Goal: Information Seeking & Learning: Learn about a topic

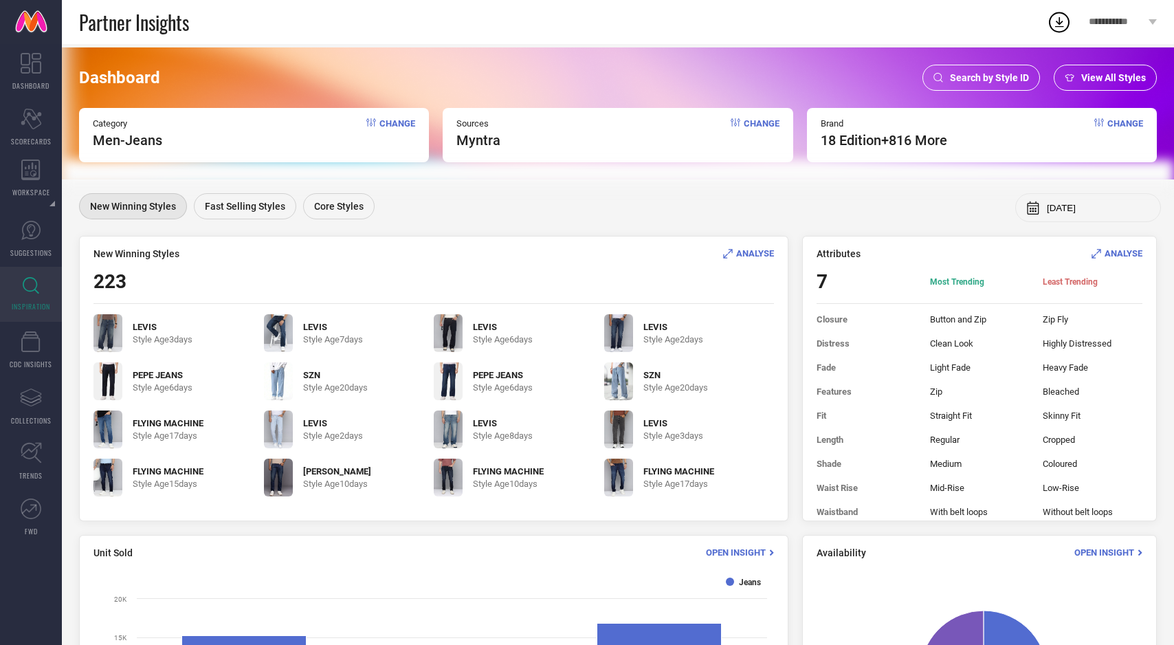
click at [395, 118] on span "Change" at bounding box center [397, 133] width 36 height 30
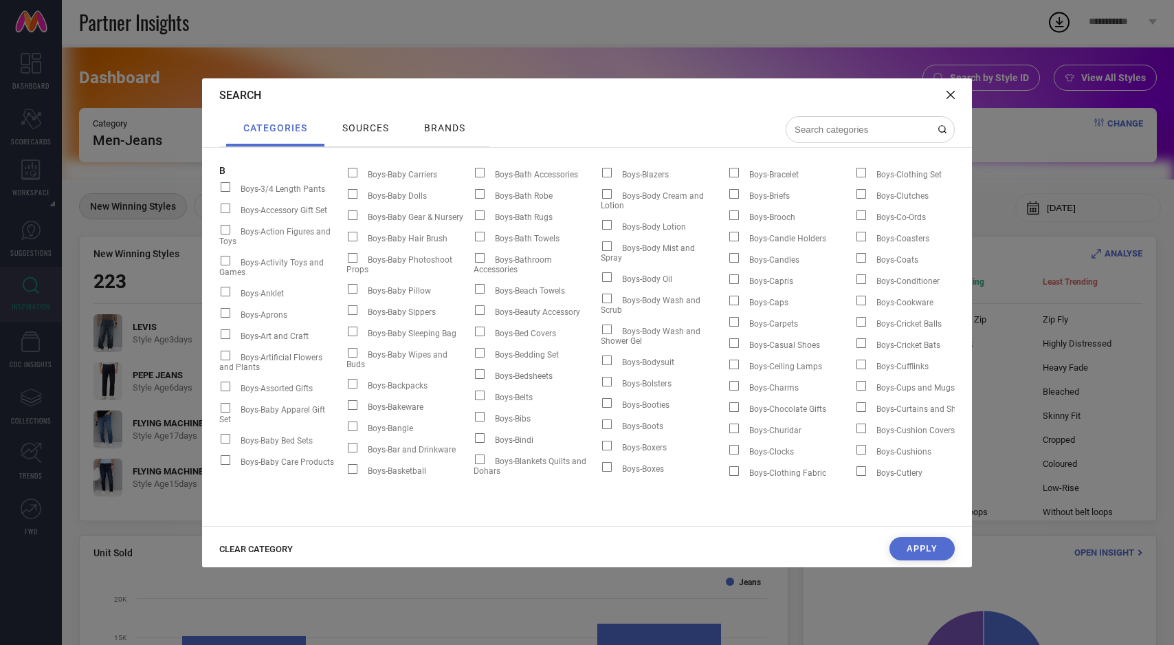
click at [275, 549] on span "CLEAR CATEGORY" at bounding box center [256, 549] width 74 height 10
click at [807, 130] on input at bounding box center [861, 130] width 137 height 12
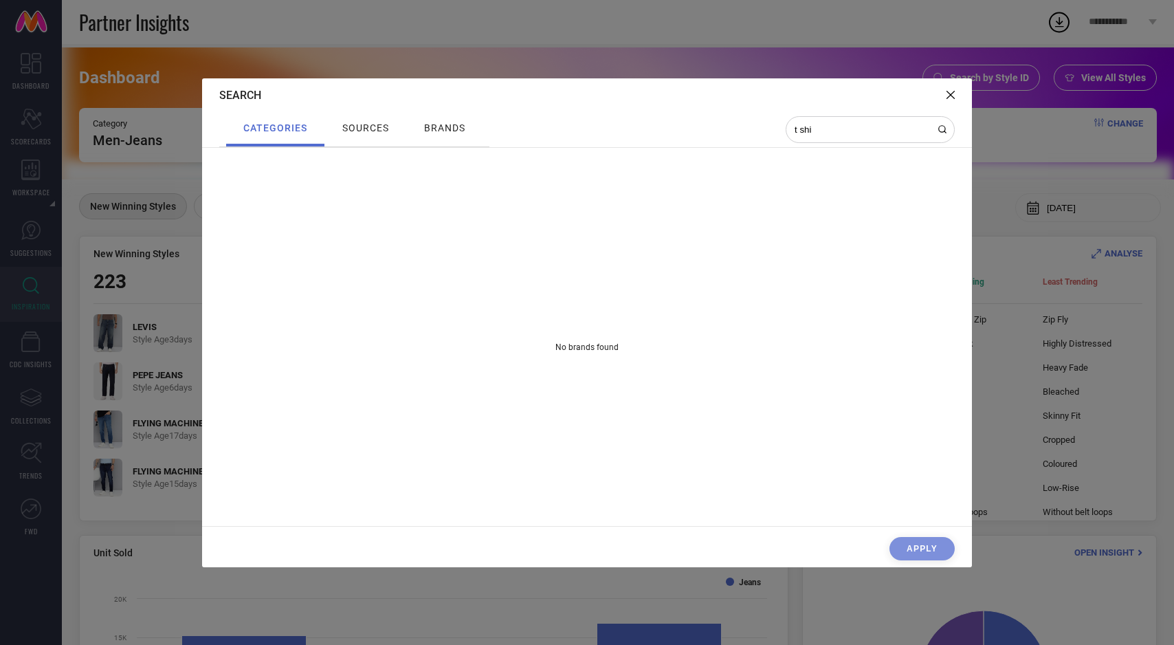
type input "t sh"
drag, startPoint x: 825, startPoint y: 129, endPoint x: 752, endPoint y: 129, distance: 72.8
click at [752, 129] on div "categories sources brands t sh" at bounding box center [586, 129] width 735 height 35
type input "t-sh"
click at [950, 93] on icon at bounding box center [950, 95] width 8 height 8
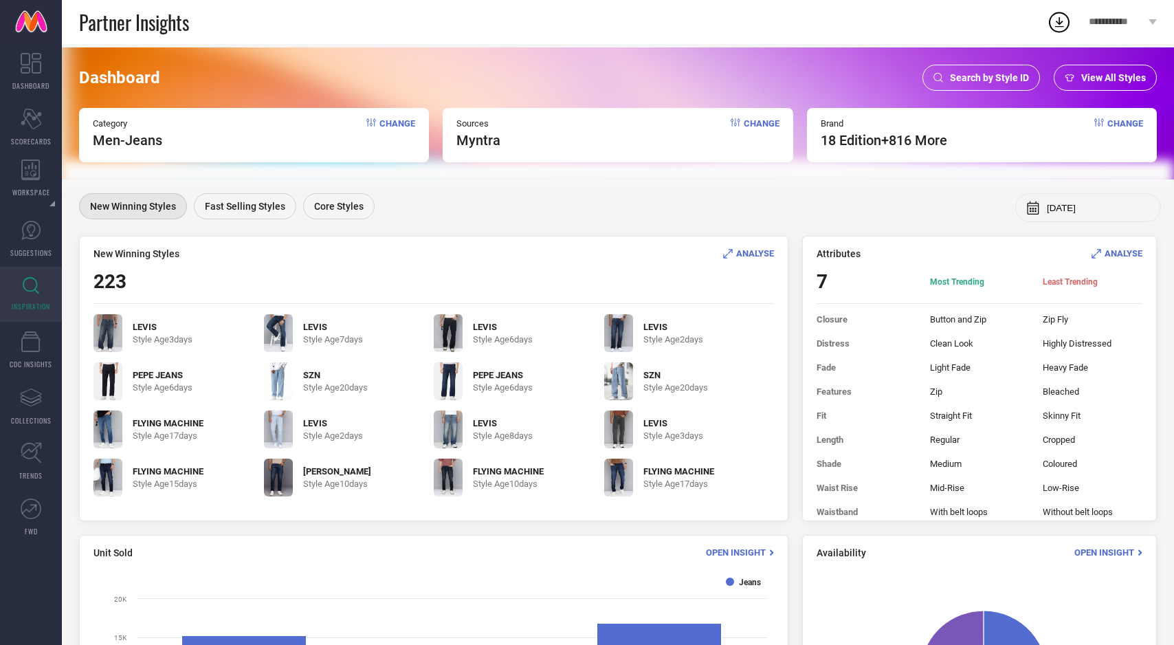
click at [390, 124] on span "Change" at bounding box center [397, 133] width 36 height 30
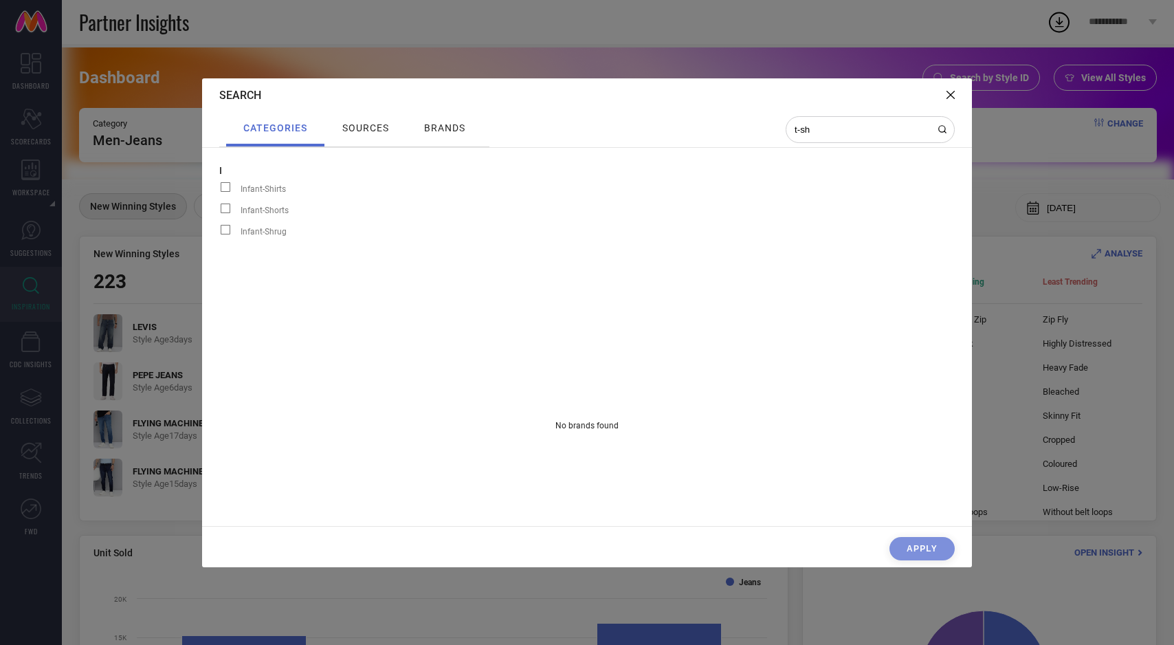
drag, startPoint x: 838, startPoint y: 126, endPoint x: 728, endPoint y: 126, distance: 109.3
click at [728, 126] on div "categories sources brands t-sh" at bounding box center [586, 129] width 735 height 35
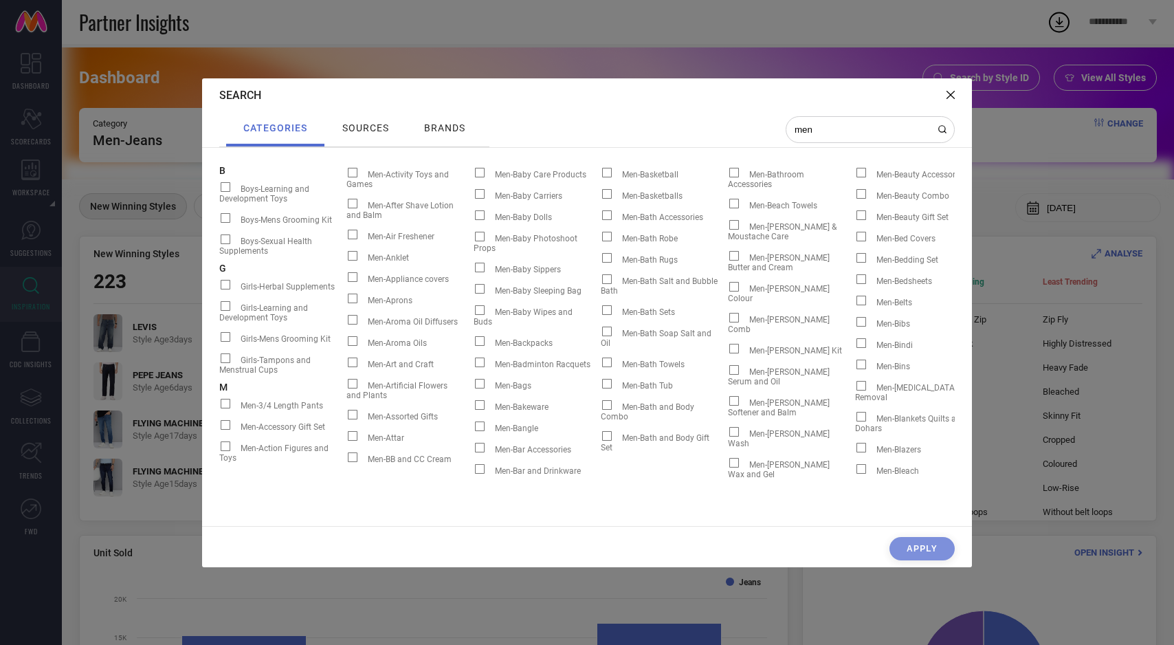
type input "men"
click at [950, 93] on icon at bounding box center [950, 95] width 8 height 8
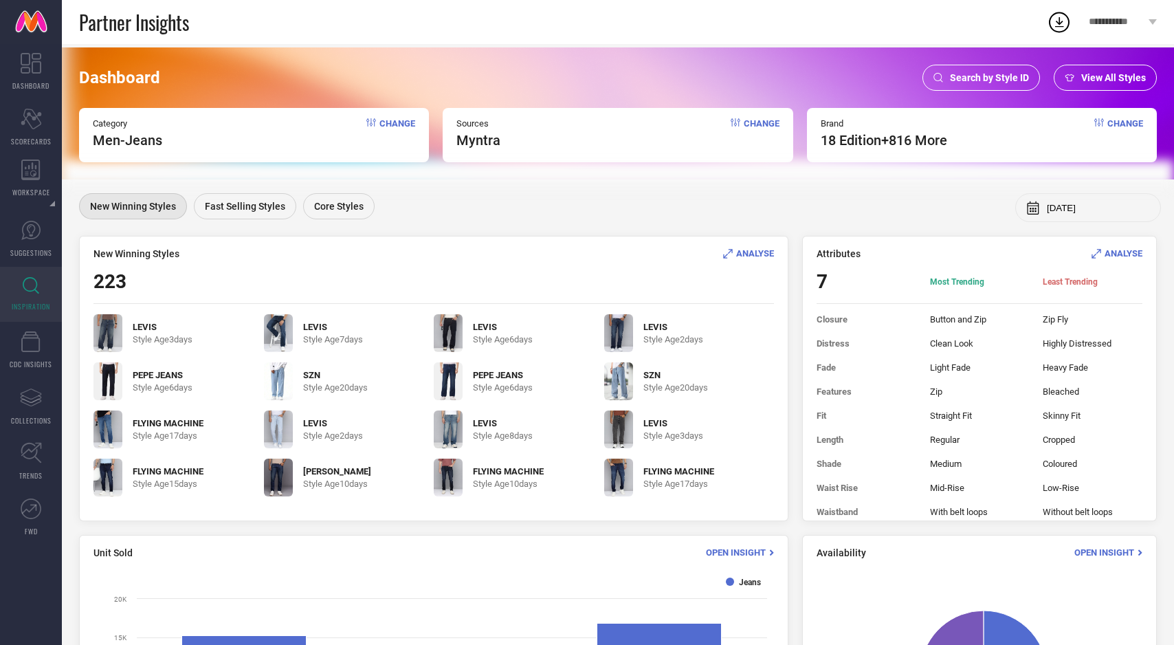
click at [1093, 78] on span "View All Styles" at bounding box center [1113, 77] width 65 height 11
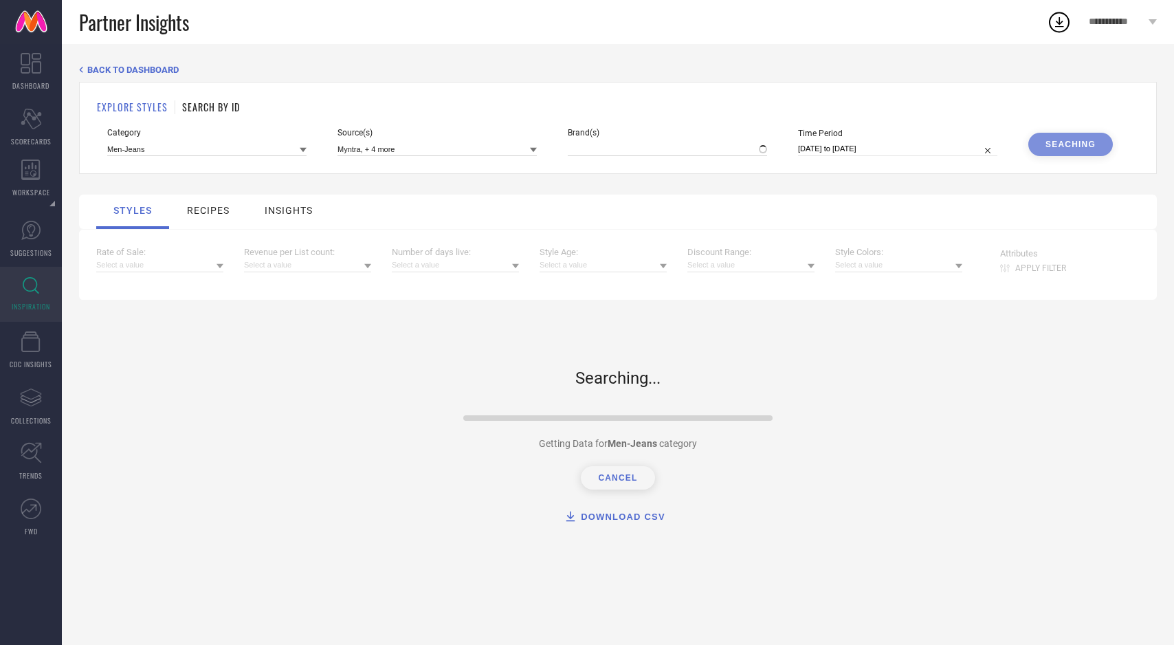
type input "18 EDITION, + 816 more"
click at [244, 148] on input at bounding box center [206, 149] width 199 height 14
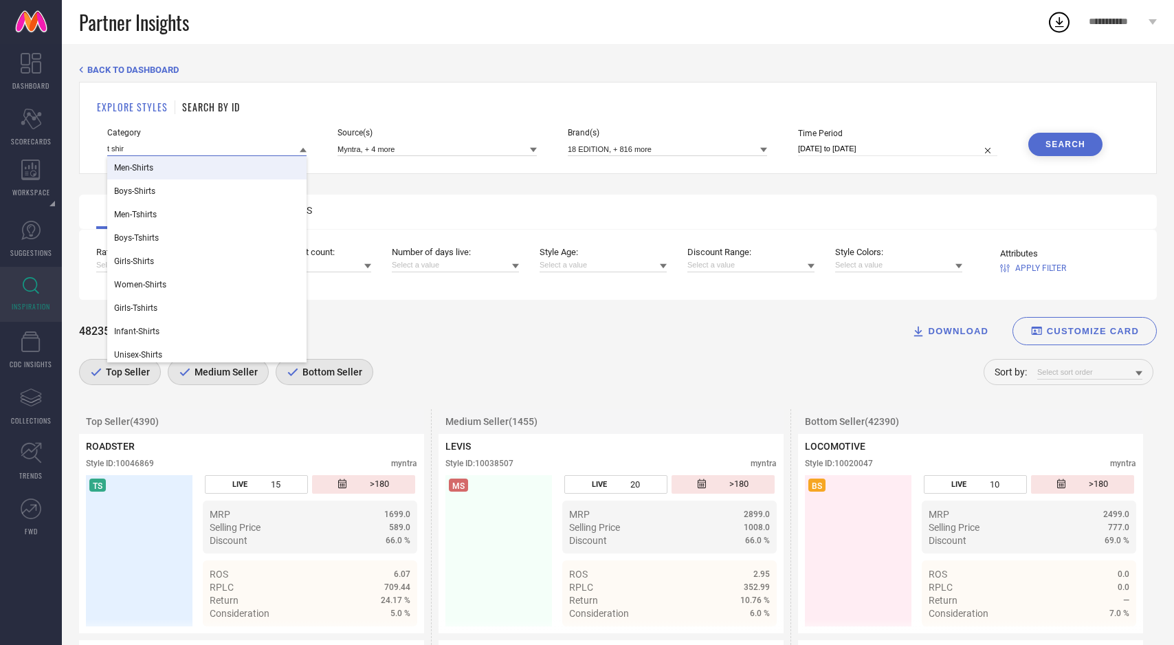
type input "t shir"
click at [245, 166] on div "Men-Shirts" at bounding box center [206, 167] width 199 height 23
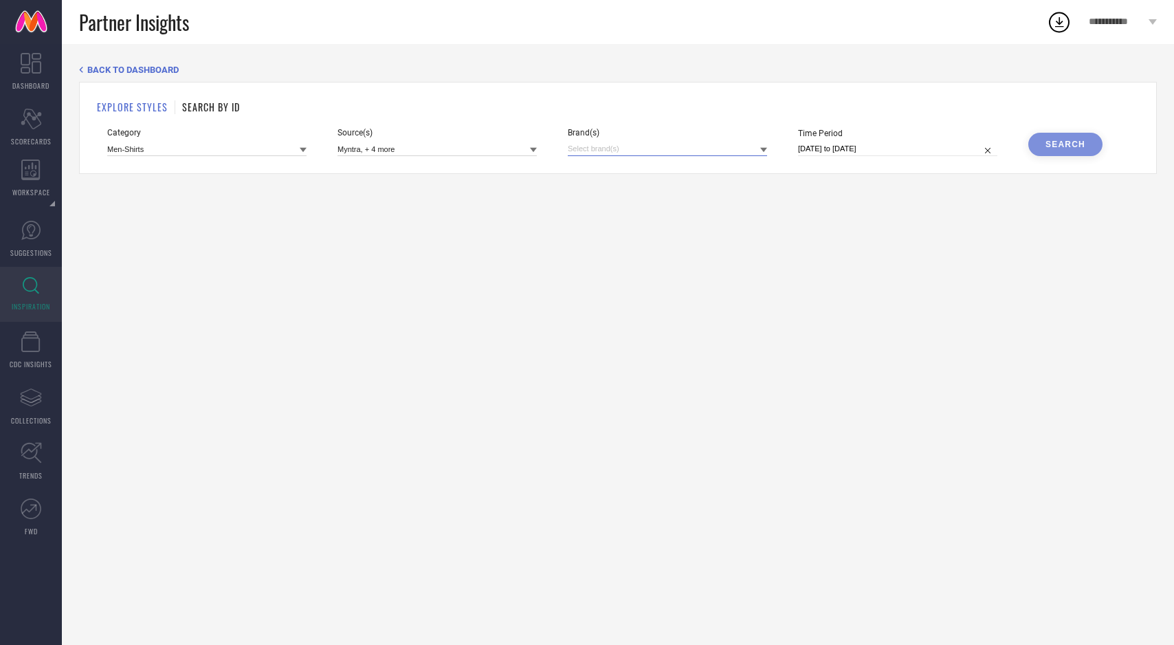
click at [666, 149] on input at bounding box center [667, 149] width 199 height 14
type input "here"
click at [587, 192] on div "HERE&NOW" at bounding box center [667, 195] width 199 height 26
select select "7"
select select "2025"
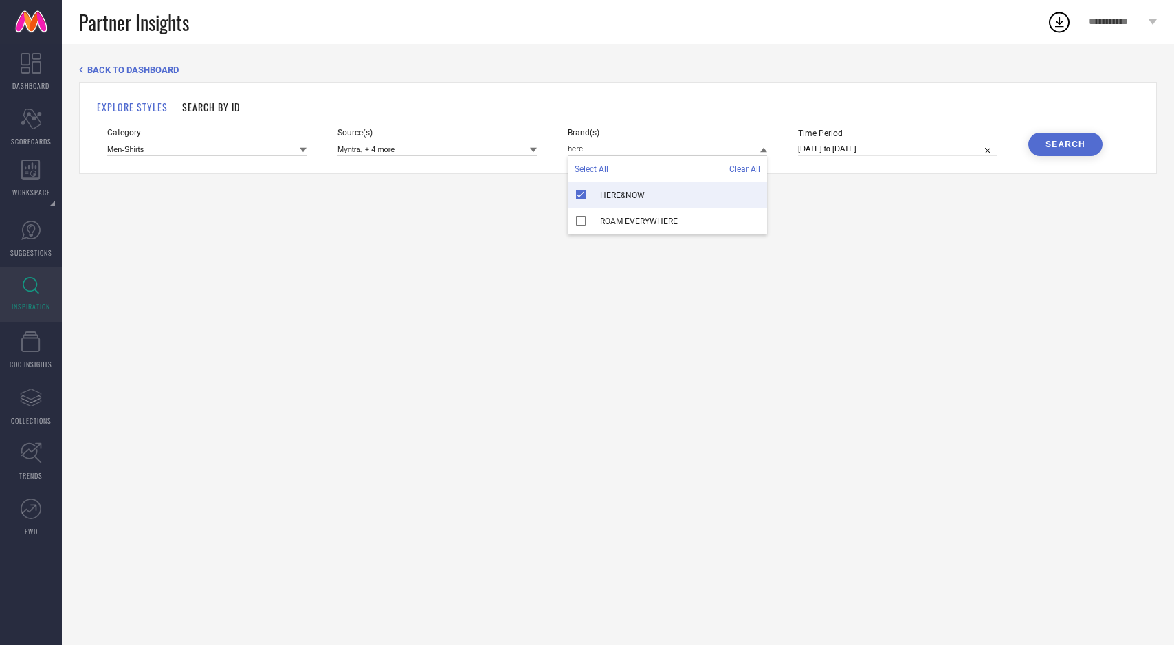
select select "8"
select select "2025"
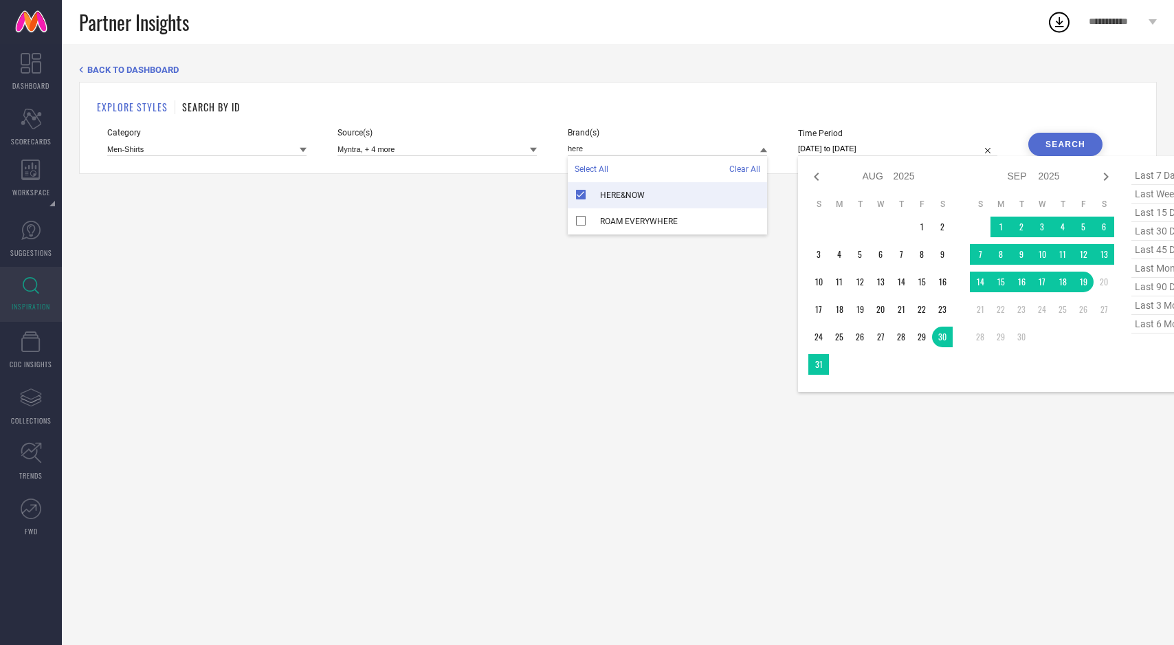
click at [936, 151] on input "30-08-2025 to 19-09-2025" at bounding box center [897, 149] width 199 height 14
click at [1148, 288] on span "last 90 days" at bounding box center [1165, 287] width 69 height 19
type input "22-06-2025 to 19-09-2025"
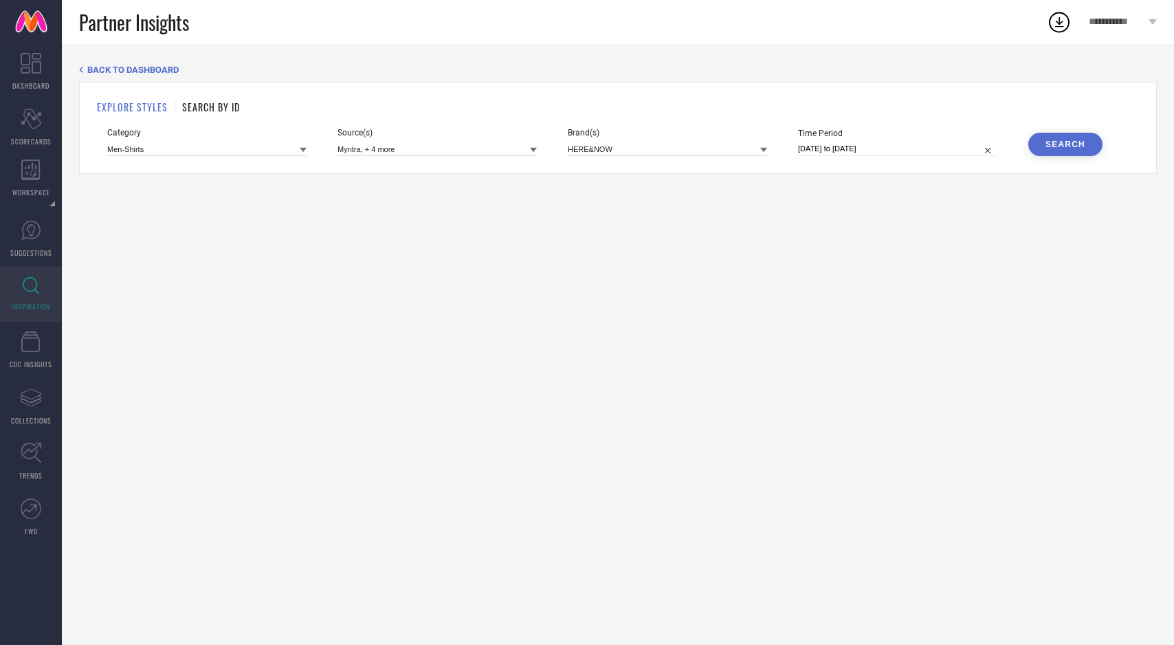
click at [1068, 143] on div "Search" at bounding box center [1065, 144] width 40 height 10
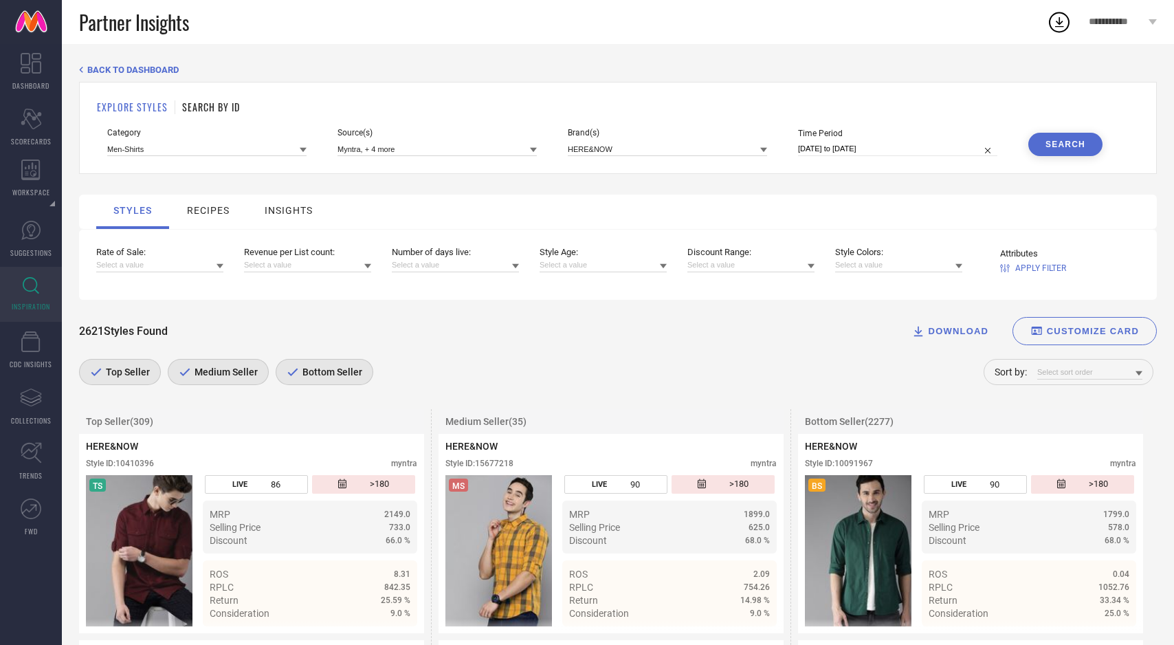
click at [200, 375] on span "Medium Seller" at bounding box center [224, 371] width 67 height 11
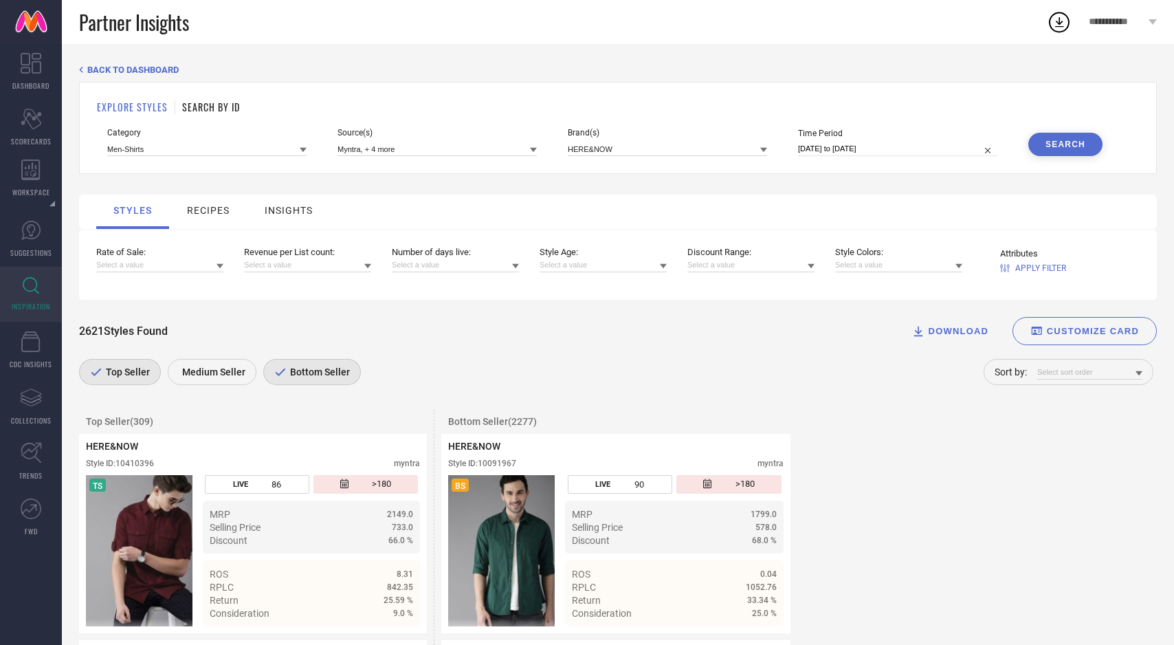
click at [141, 377] on span "Top Seller" at bounding box center [125, 371] width 47 height 11
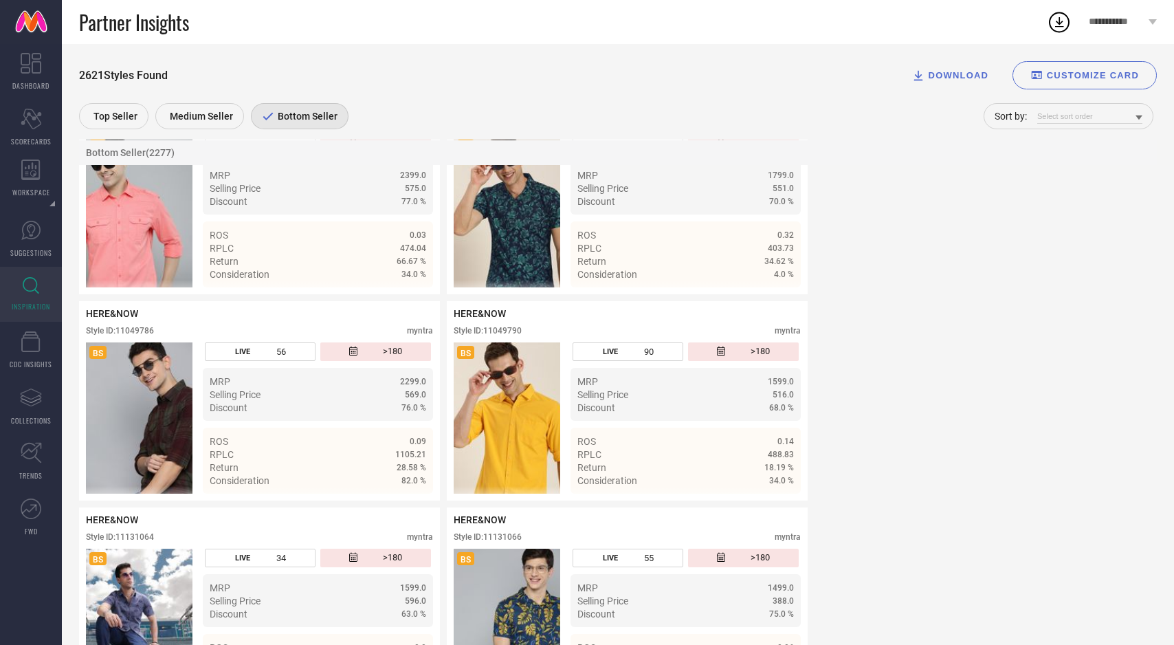
scroll to position [957, 0]
click at [500, 368] on img at bounding box center [507, 418] width 107 height 151
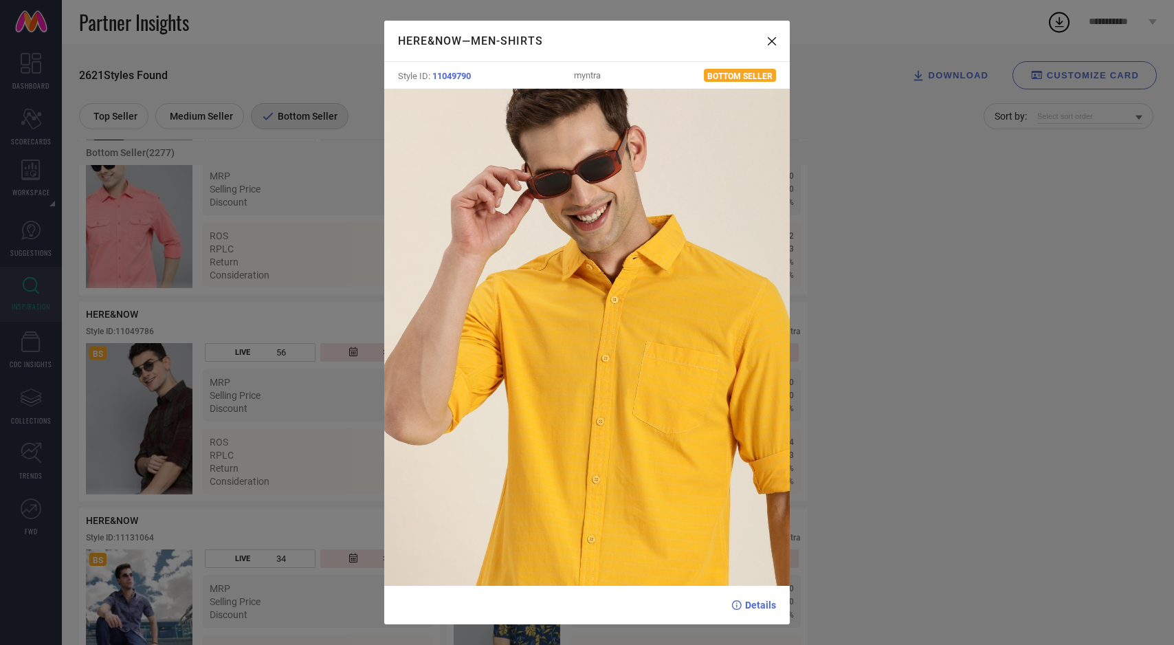
click at [906, 207] on div "HERE&NOW — Men-Shirts Style ID: 11049790 myntra Bottom Seller Details" at bounding box center [587, 322] width 1174 height 645
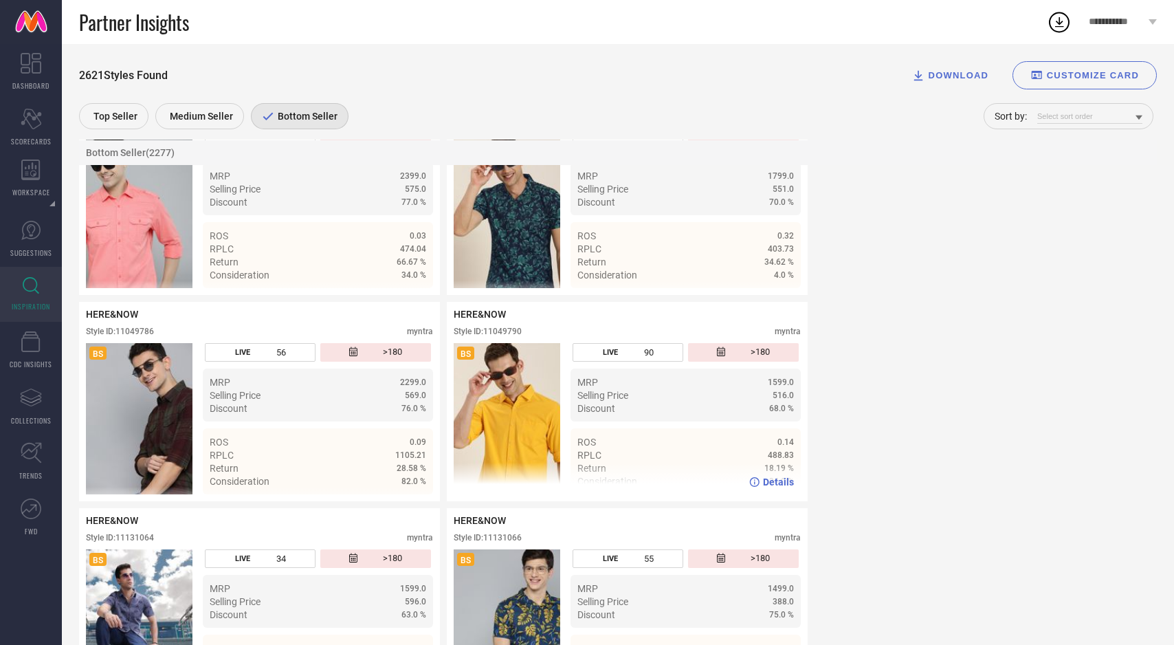
click at [776, 481] on span "Details" at bounding box center [778, 481] width 31 height 11
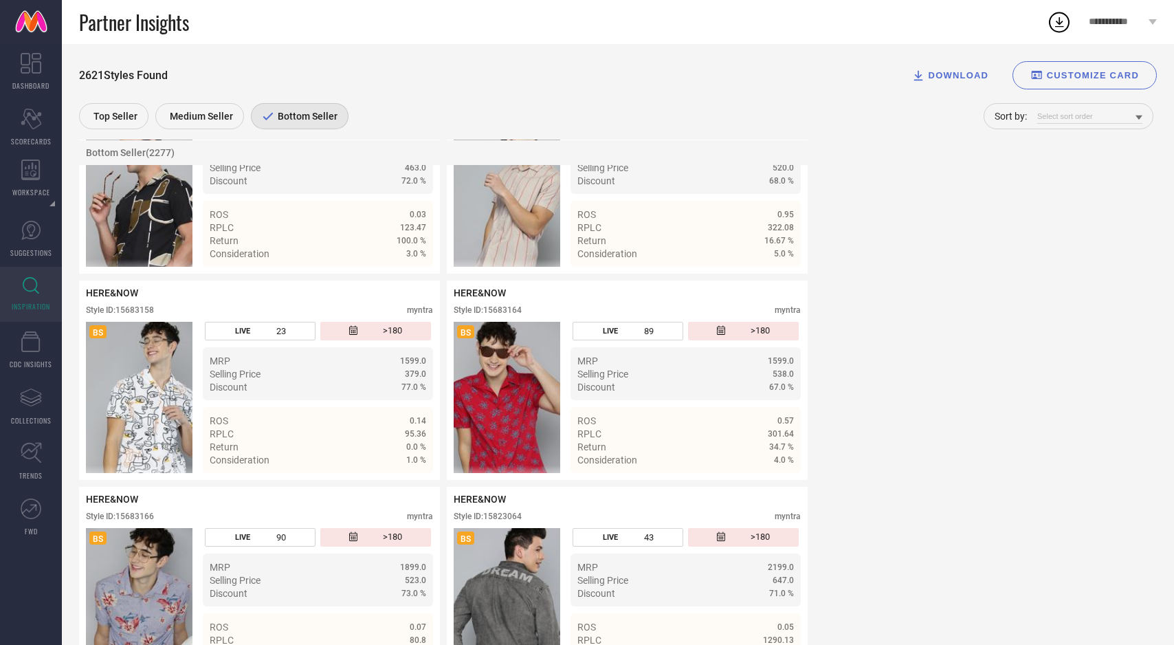
scroll to position [8825, 0]
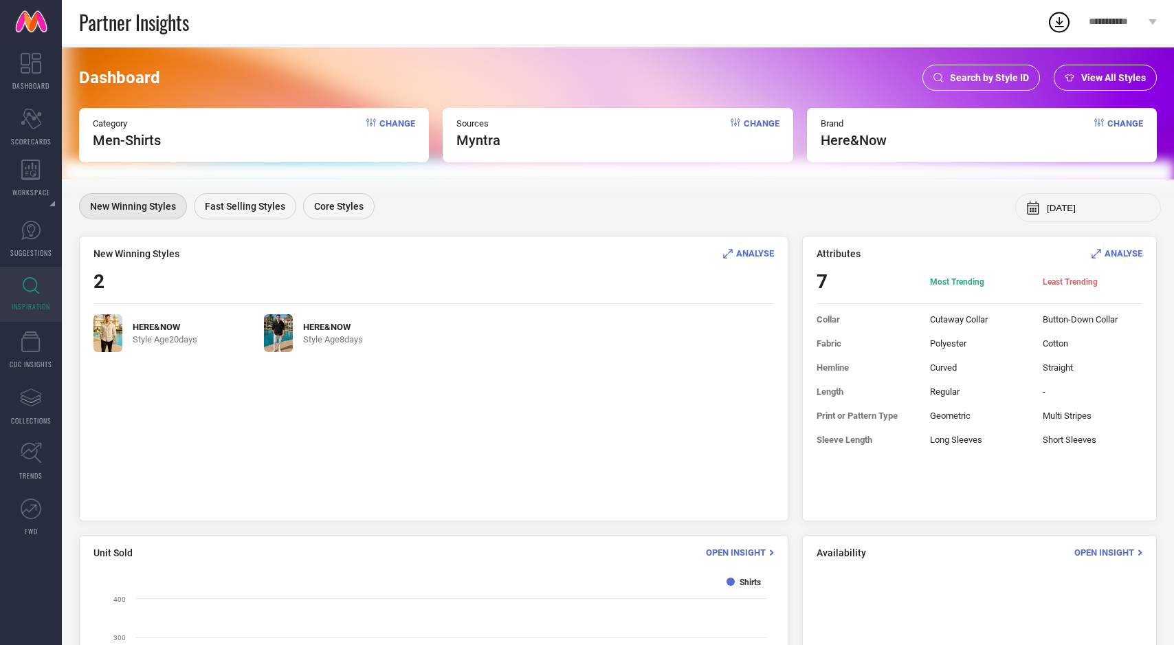
click at [1005, 78] on span "Search by Style ID" at bounding box center [989, 77] width 79 height 11
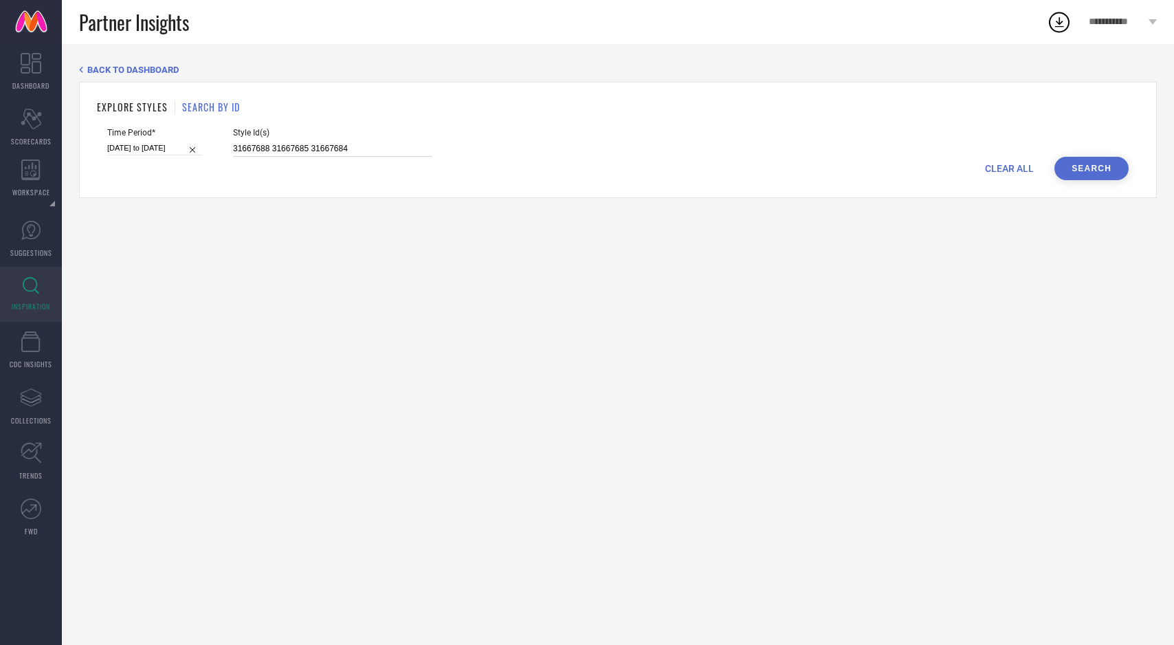
drag, startPoint x: 342, startPoint y: 149, endPoint x: 145, endPoint y: 148, distance: 197.2
click at [145, 148] on div "Time Period* 12-04-2025 to 26-05-2025 Style Id(s) 31667688 31667685 31667684" at bounding box center [617, 142] width 1021 height 29
paste input "2117187"
type input "32117187"
click at [1075, 172] on button "Search" at bounding box center [1091, 168] width 74 height 23
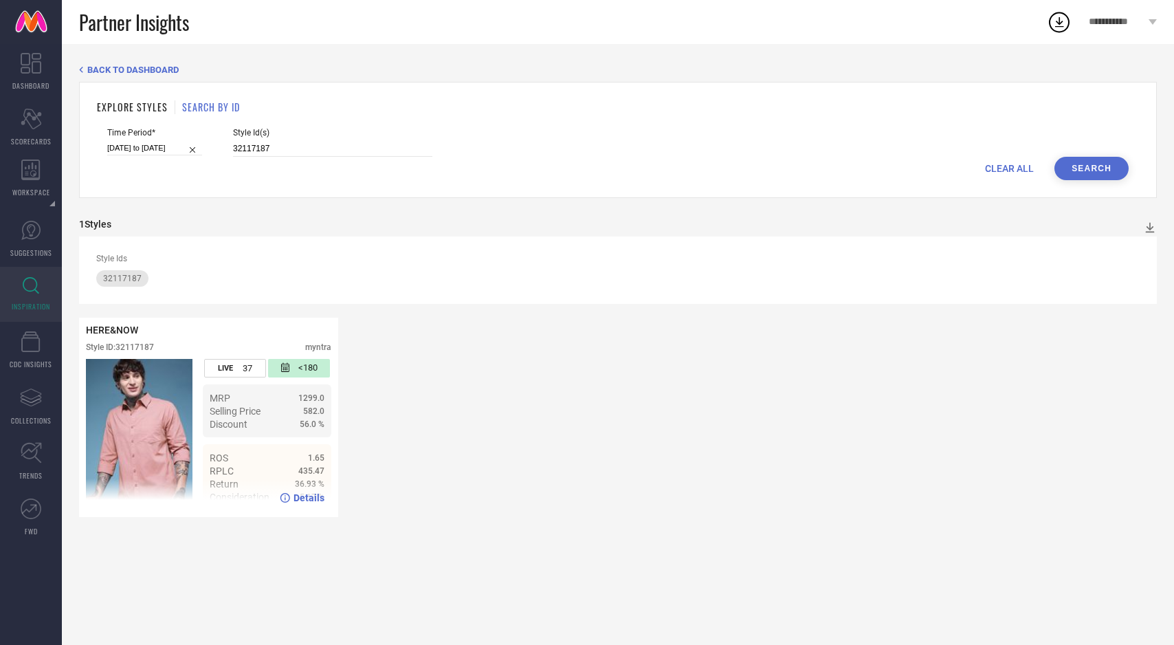
click at [315, 499] on span "Details" at bounding box center [308, 497] width 31 height 11
